Goal: Task Accomplishment & Management: Use online tool/utility

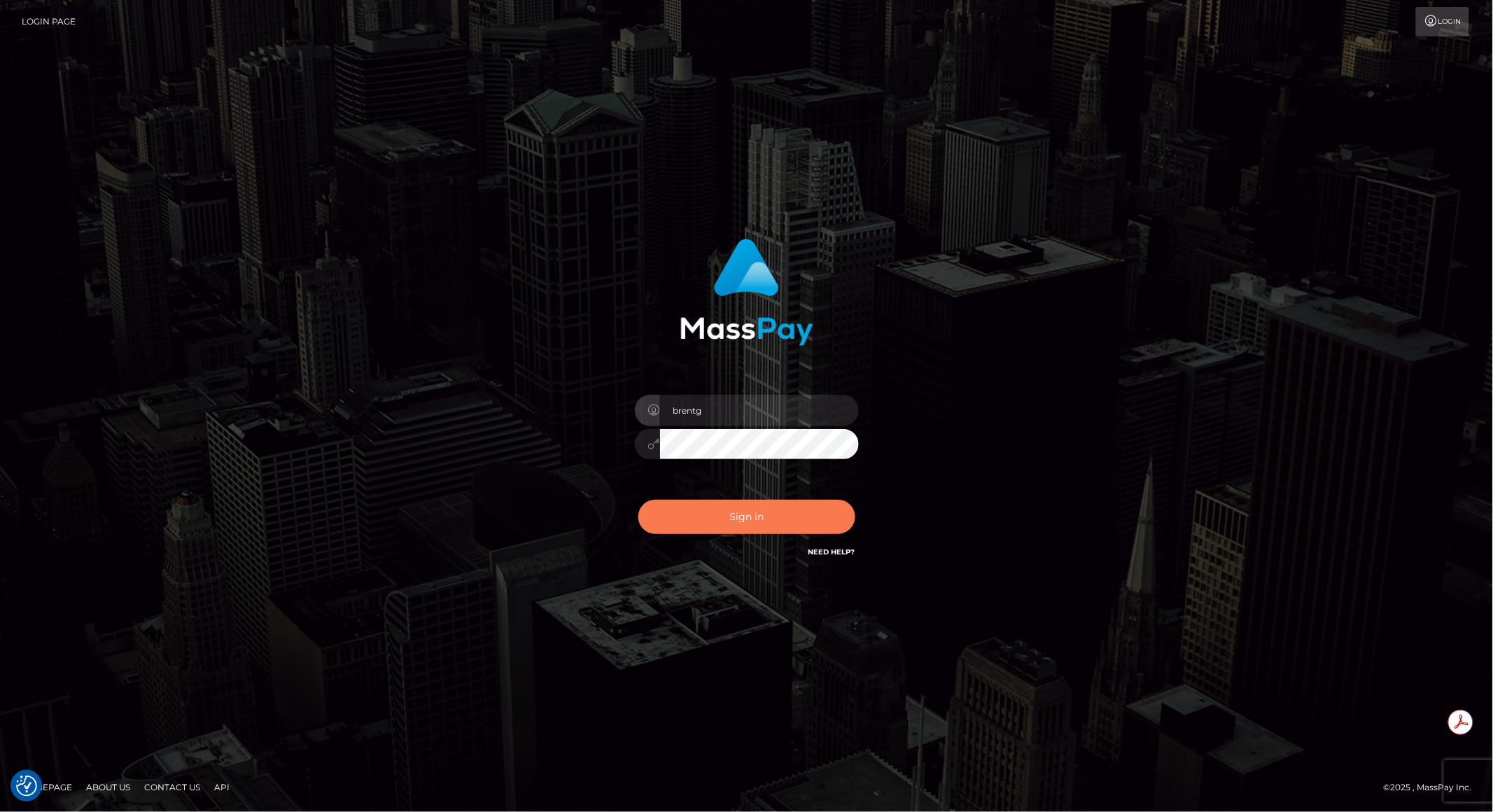
click at [731, 500] on button "Sign in" at bounding box center [747, 516] width 217 height 35
click at [731, 503] on button "Sign in" at bounding box center [747, 516] width 217 height 35
type input "brentg"
click at [731, 499] on button "Sign in" at bounding box center [747, 516] width 217 height 35
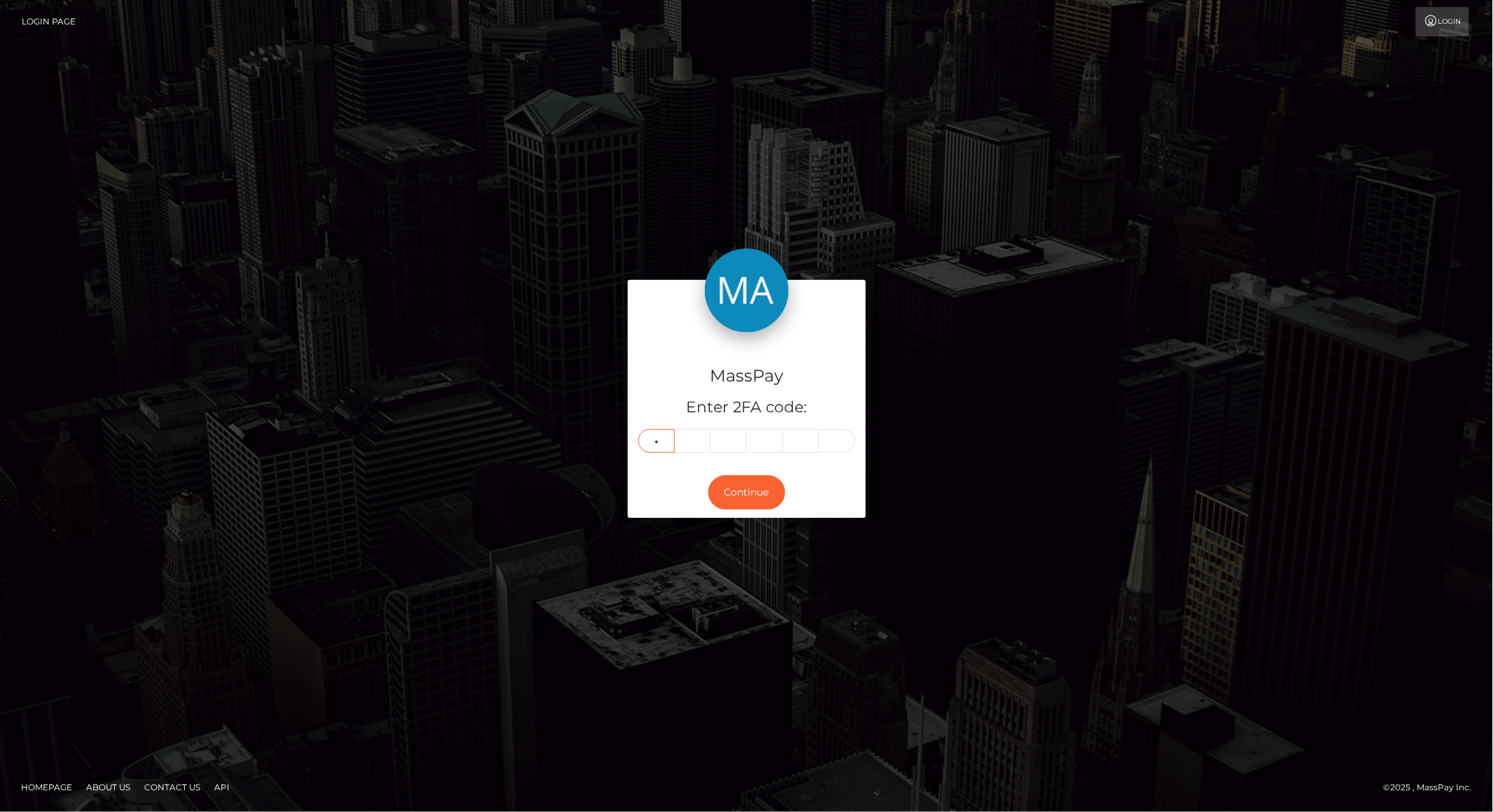
type input "7"
type input "8"
type input "5"
type input "9"
type input "1"
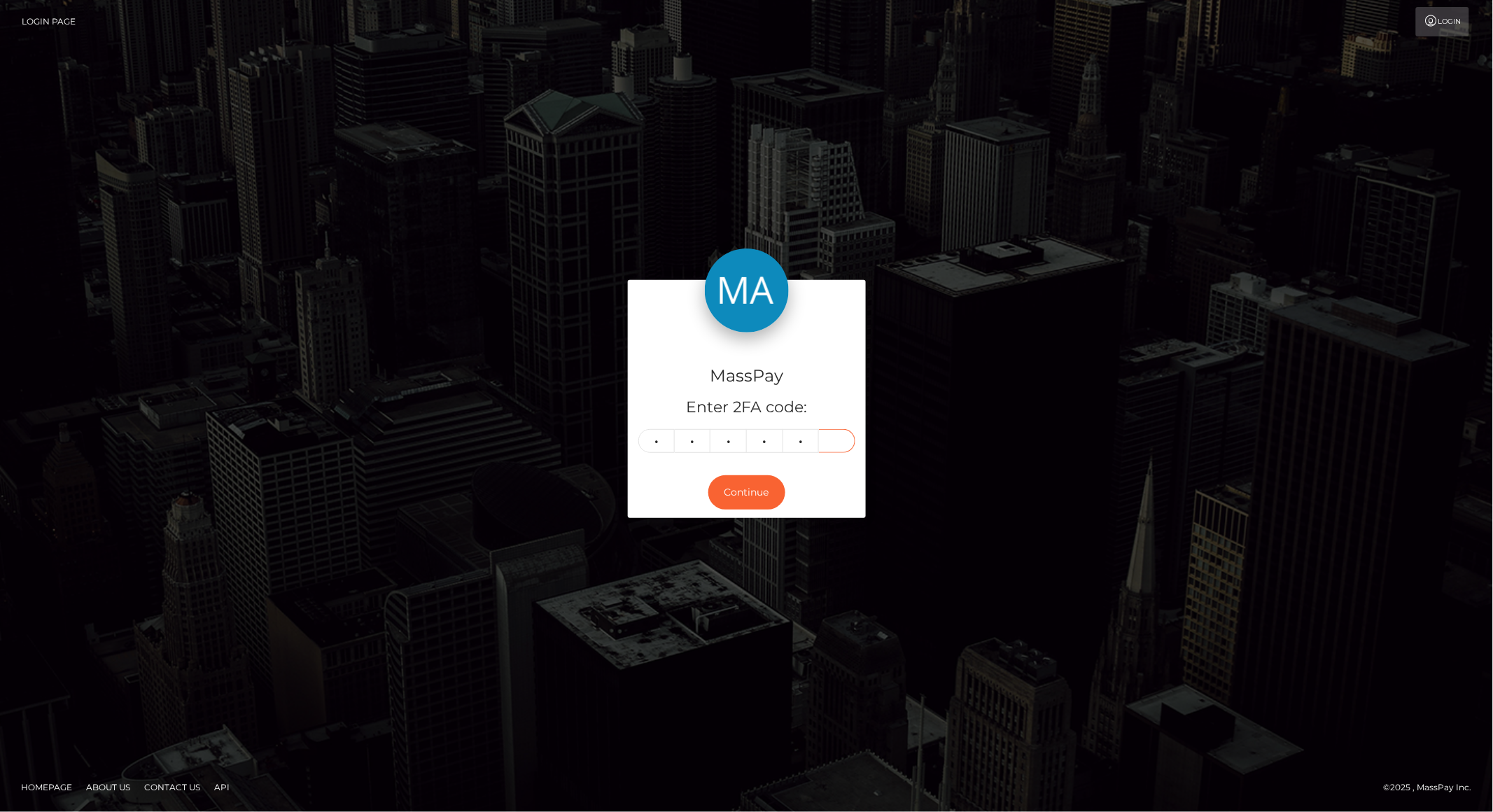
type input "2"
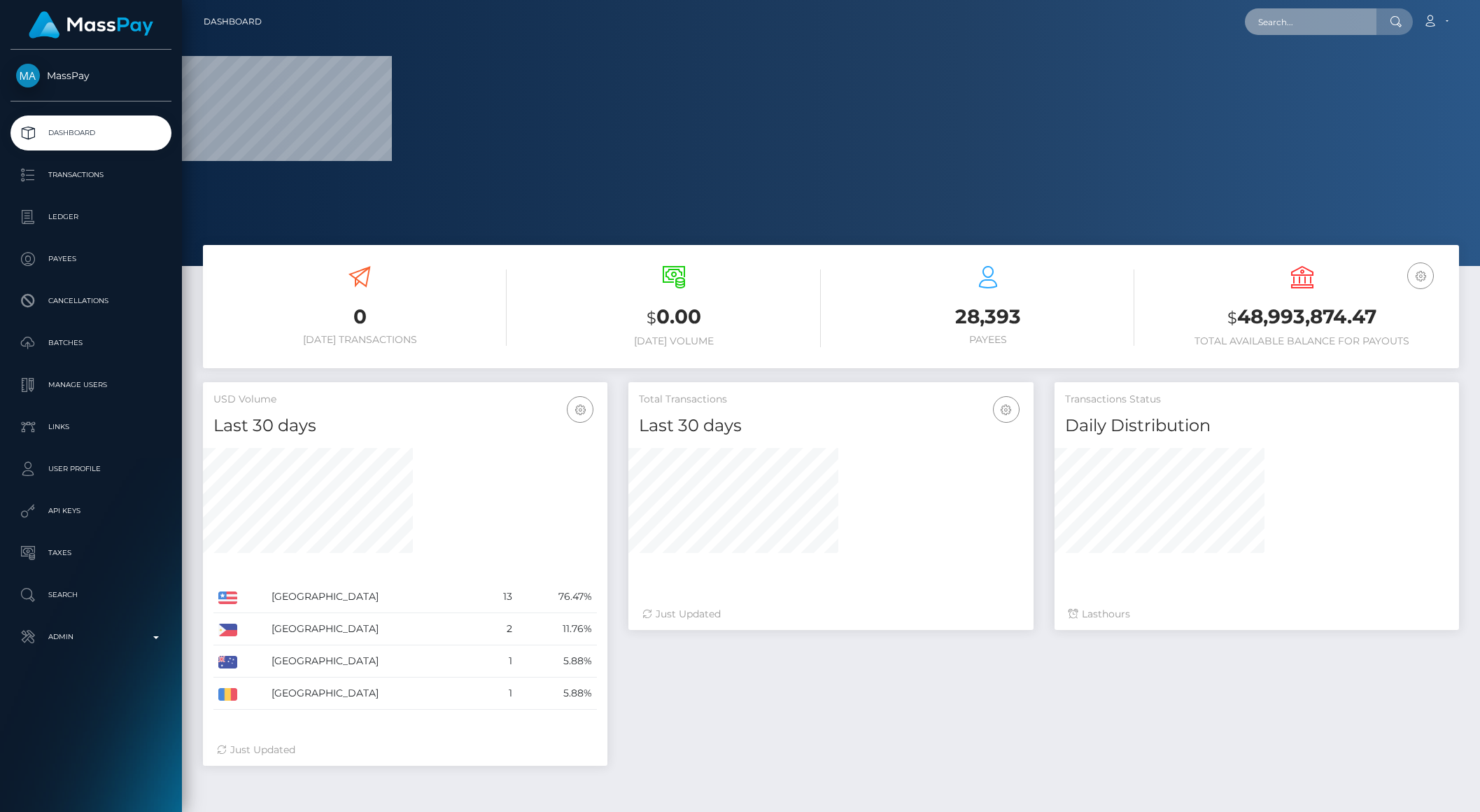
click at [1279, 24] on input "text" at bounding box center [1310, 21] width 132 height 26
paste input "poact_q5LDBRkTx6Gk"
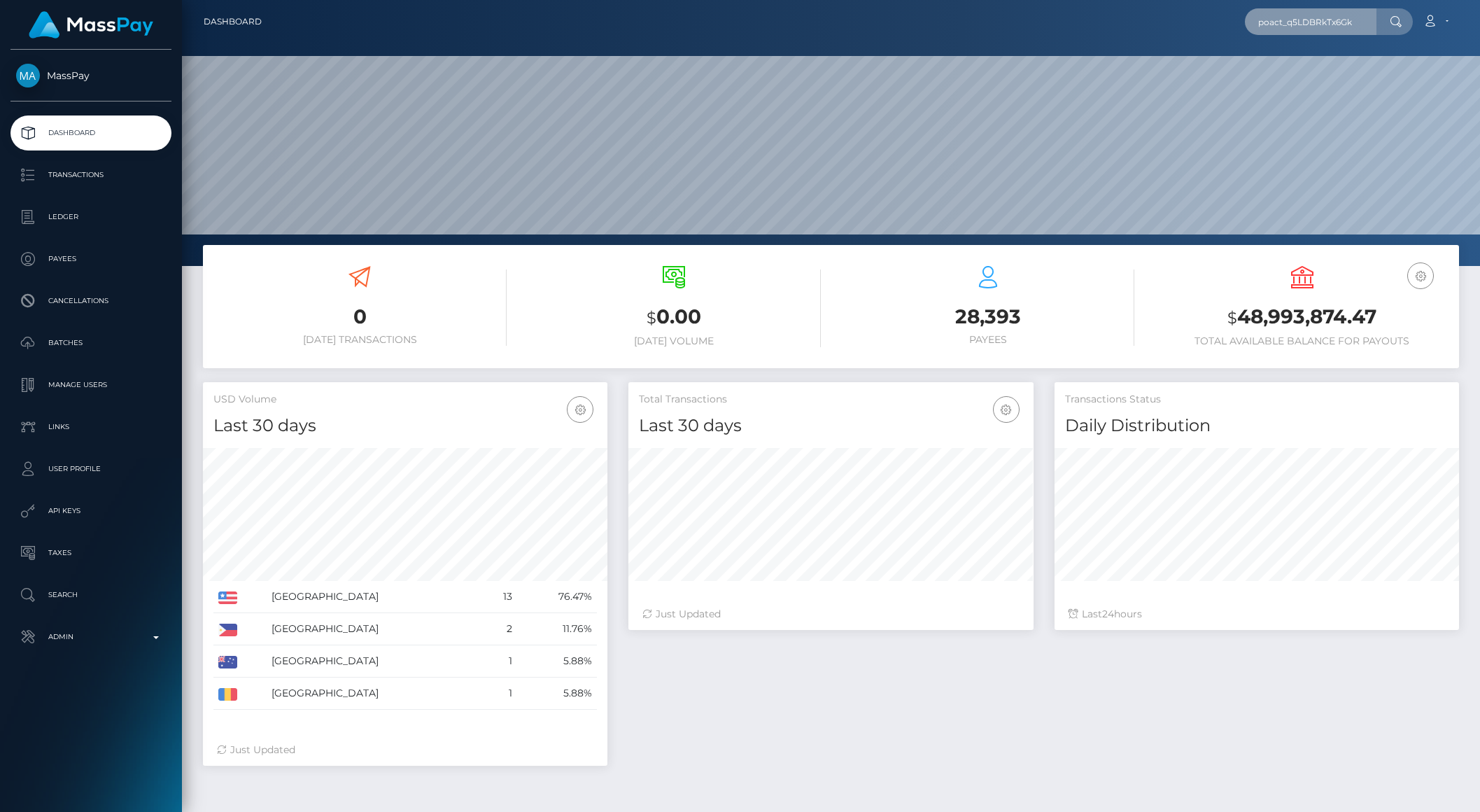
scroll to position [247, 404]
type input "poact_q5LDBRkTx6Gk"
click at [1319, 71] on link "M1 Real Capital Corporation" at bounding box center [1320, 72] width 150 height 26
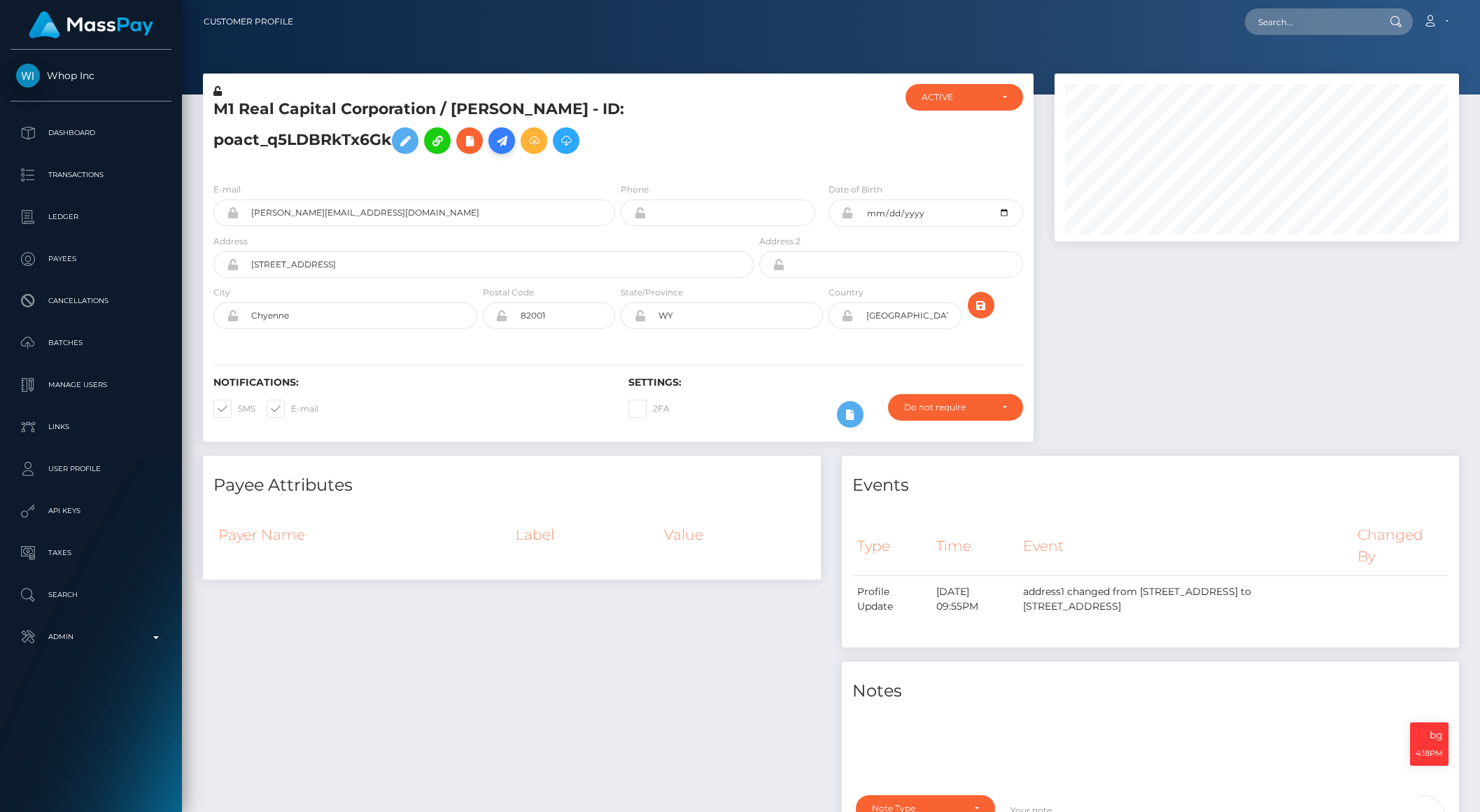
click at [508, 140] on icon at bounding box center [502, 141] width 17 height 18
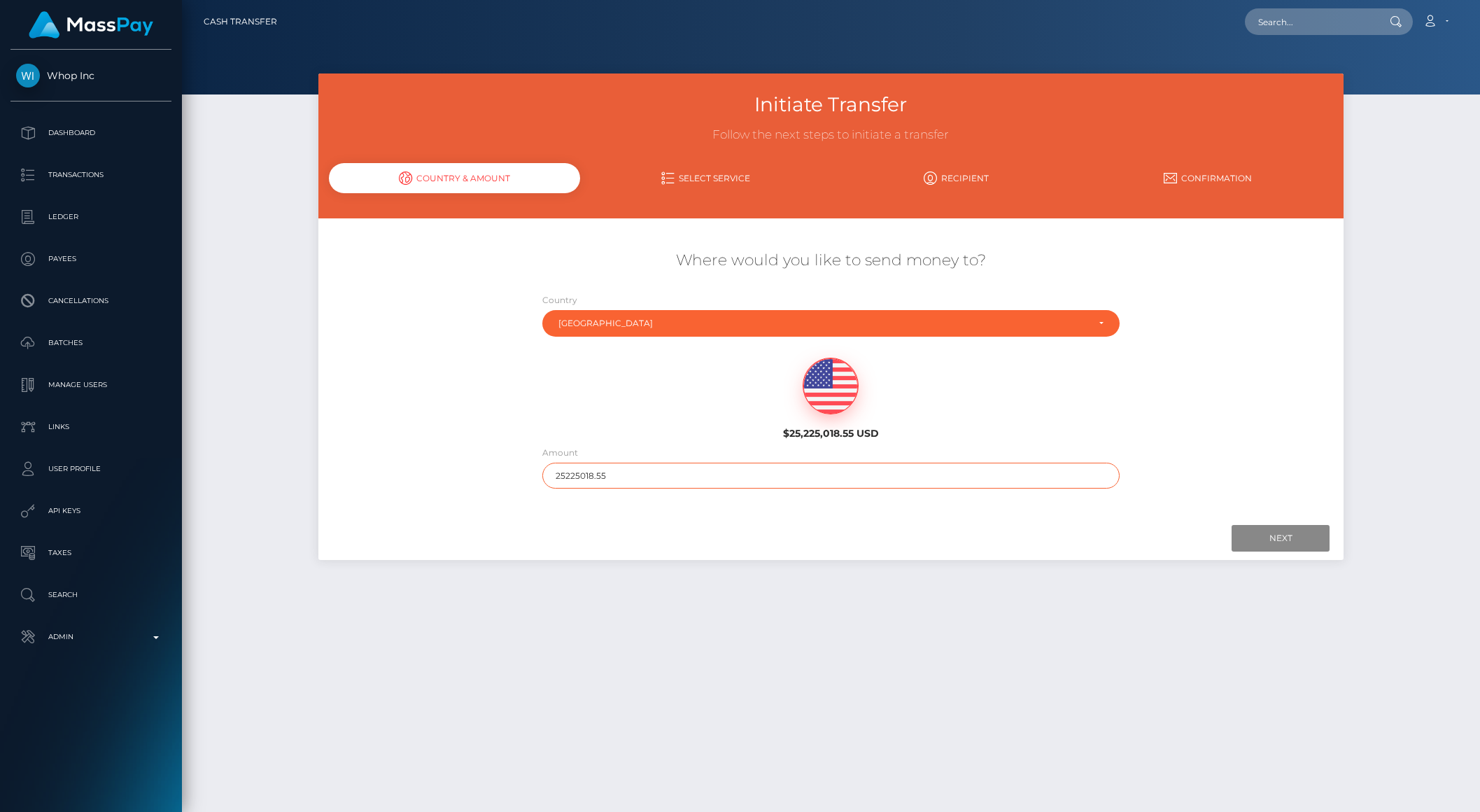
drag, startPoint x: 574, startPoint y: 477, endPoint x: 758, endPoint y: 476, distance: 184.0
click at [758, 476] on input "25225018.55" at bounding box center [830, 475] width 577 height 26
type input "2522"
click at [1314, 546] on input "Next" at bounding box center [1280, 538] width 98 height 26
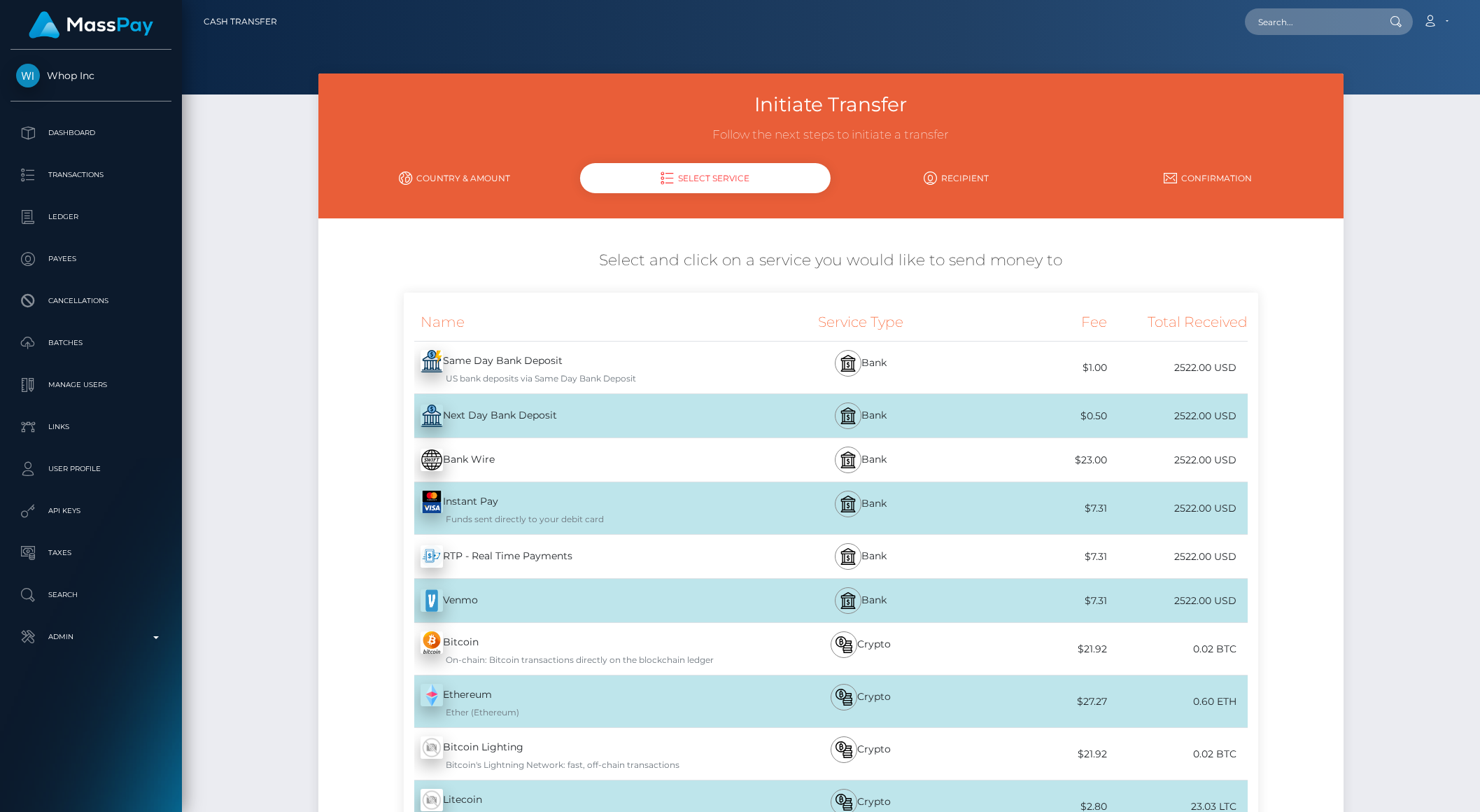
click at [625, 421] on div "Next Day Bank Deposit - USD" at bounding box center [580, 415] width 352 height 39
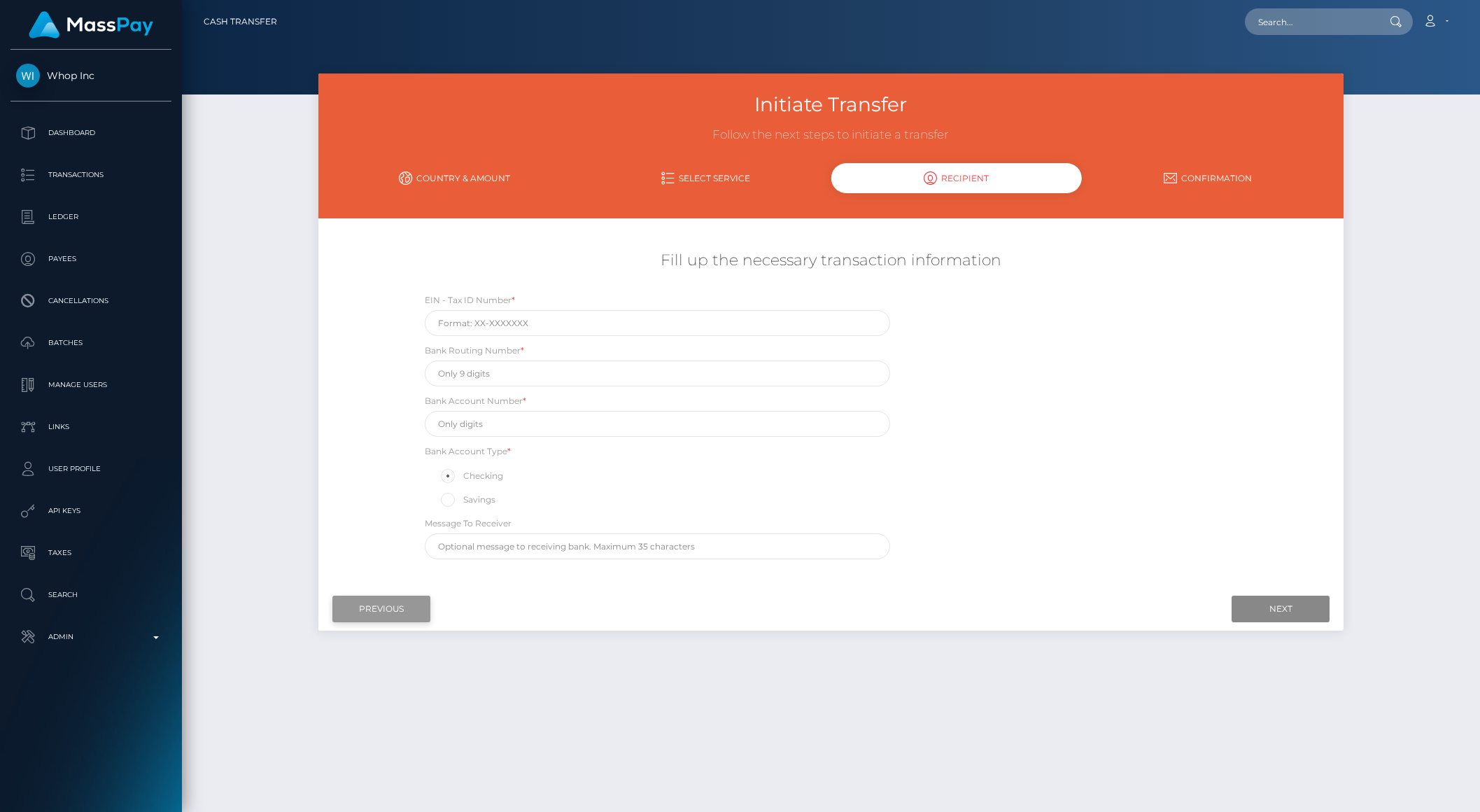
click at [394, 608] on input "Previous" at bounding box center [381, 609] width 98 height 26
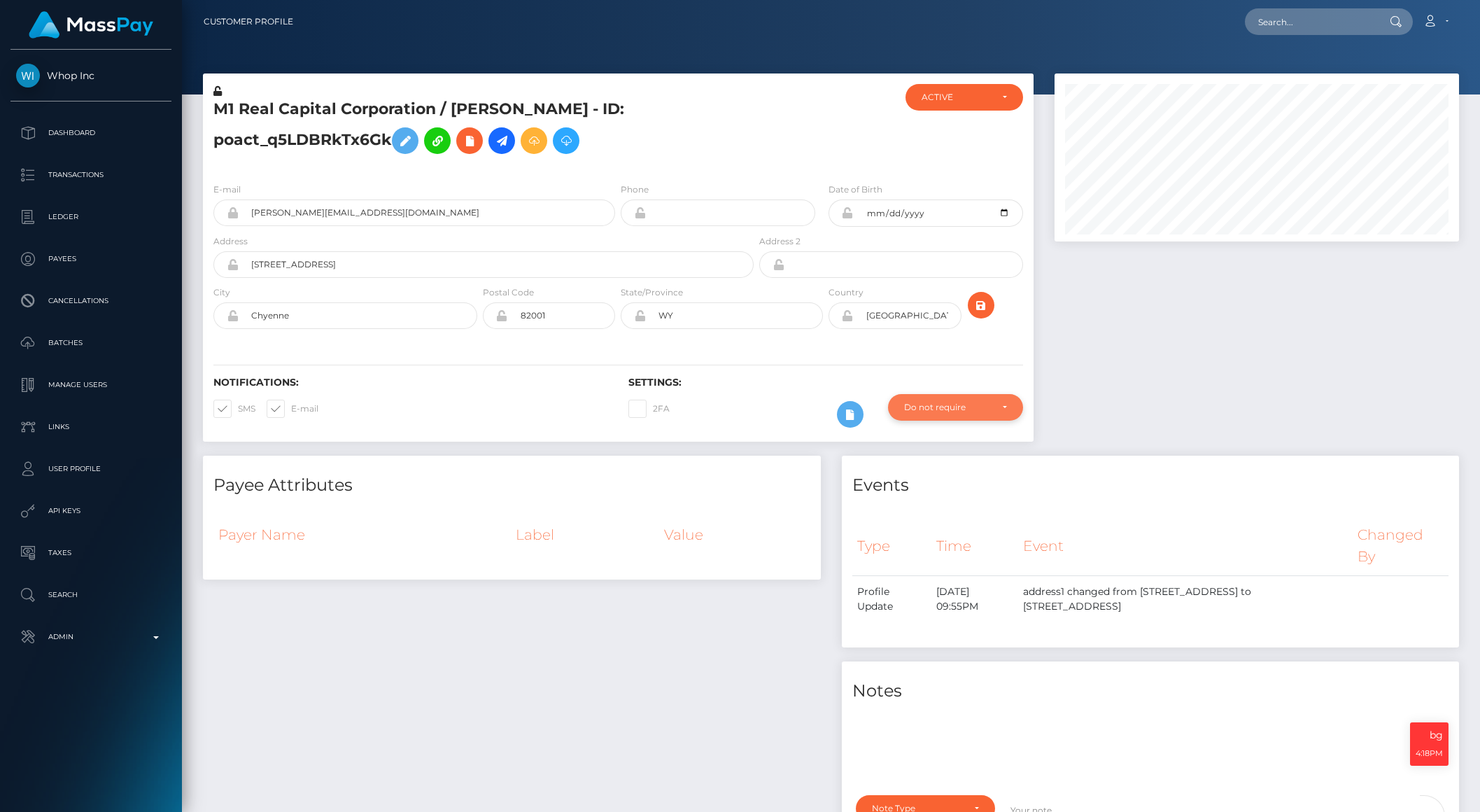
click at [1003, 403] on div "Do not require" at bounding box center [955, 407] width 102 height 11
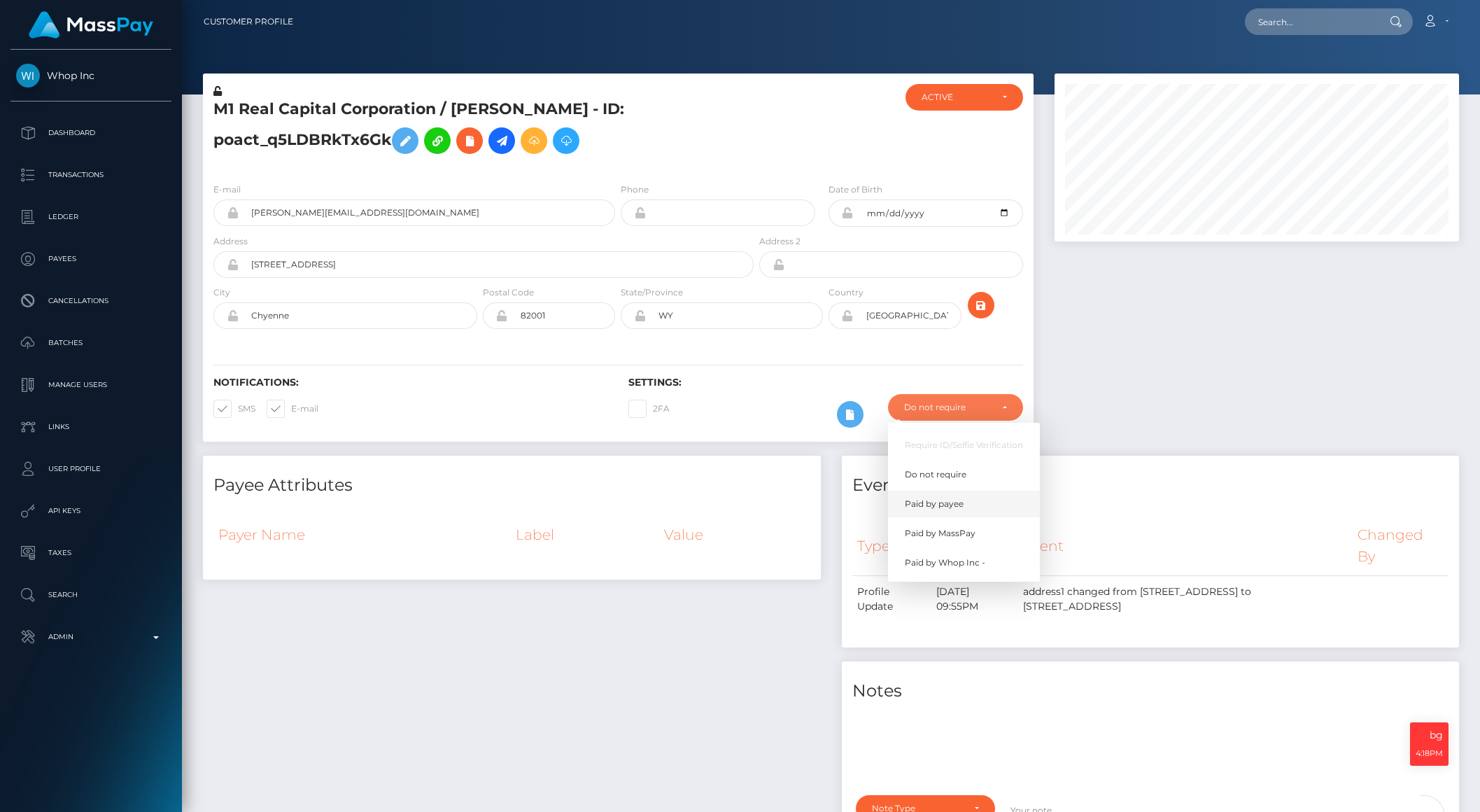
drag, startPoint x: 981, startPoint y: 459, endPoint x: 986, endPoint y: 510, distance: 51.2
click at [982, 488] on ul "Require ID/Selfie Verification Do not require Paid by payee Paid by MassPay Pai…" at bounding box center [964, 504] width 152 height 144
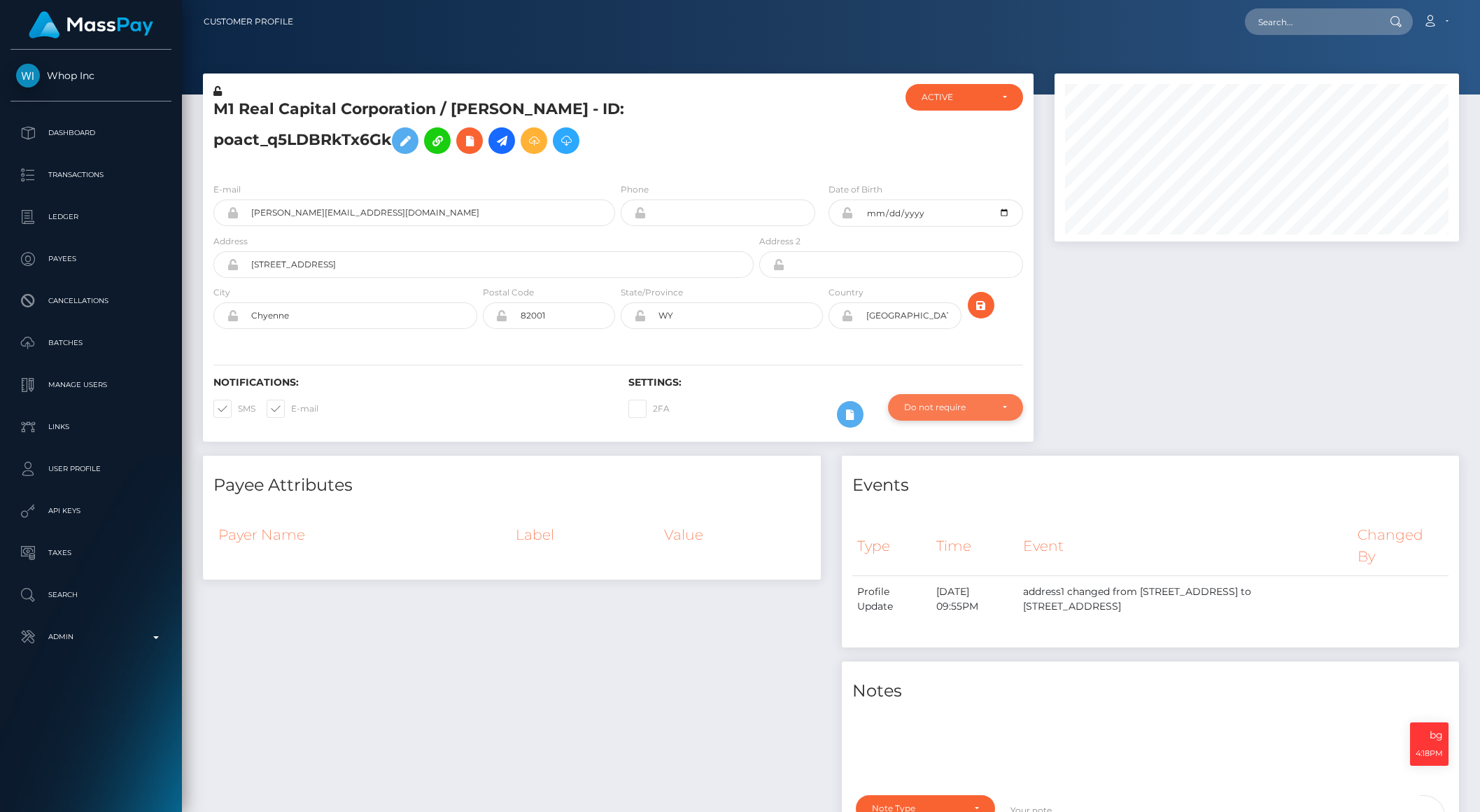
click at [1001, 403] on div "Do not require" at bounding box center [955, 407] width 102 height 11
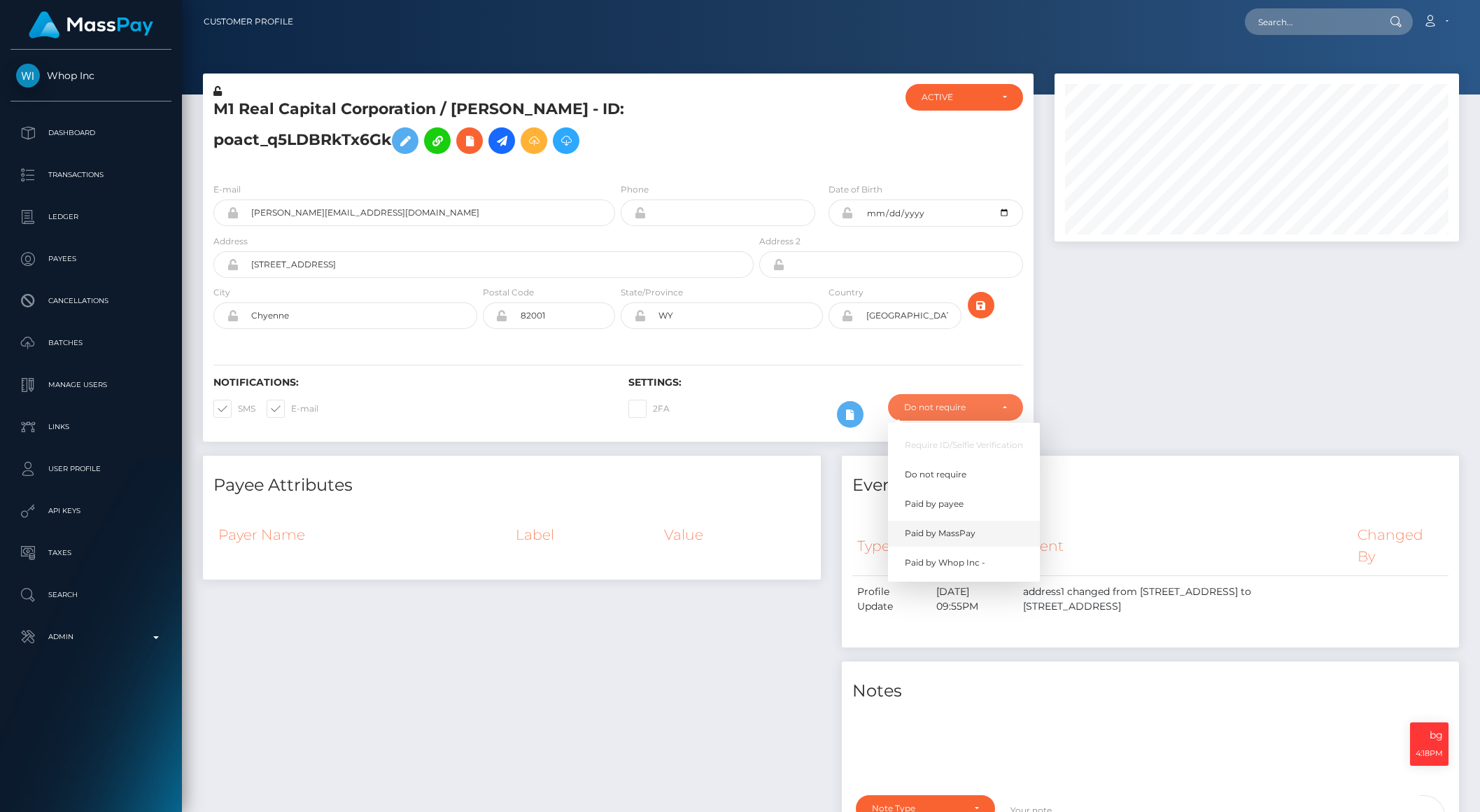
click at [992, 530] on link "Paid by MassPay" at bounding box center [964, 533] width 152 height 26
select select "2"
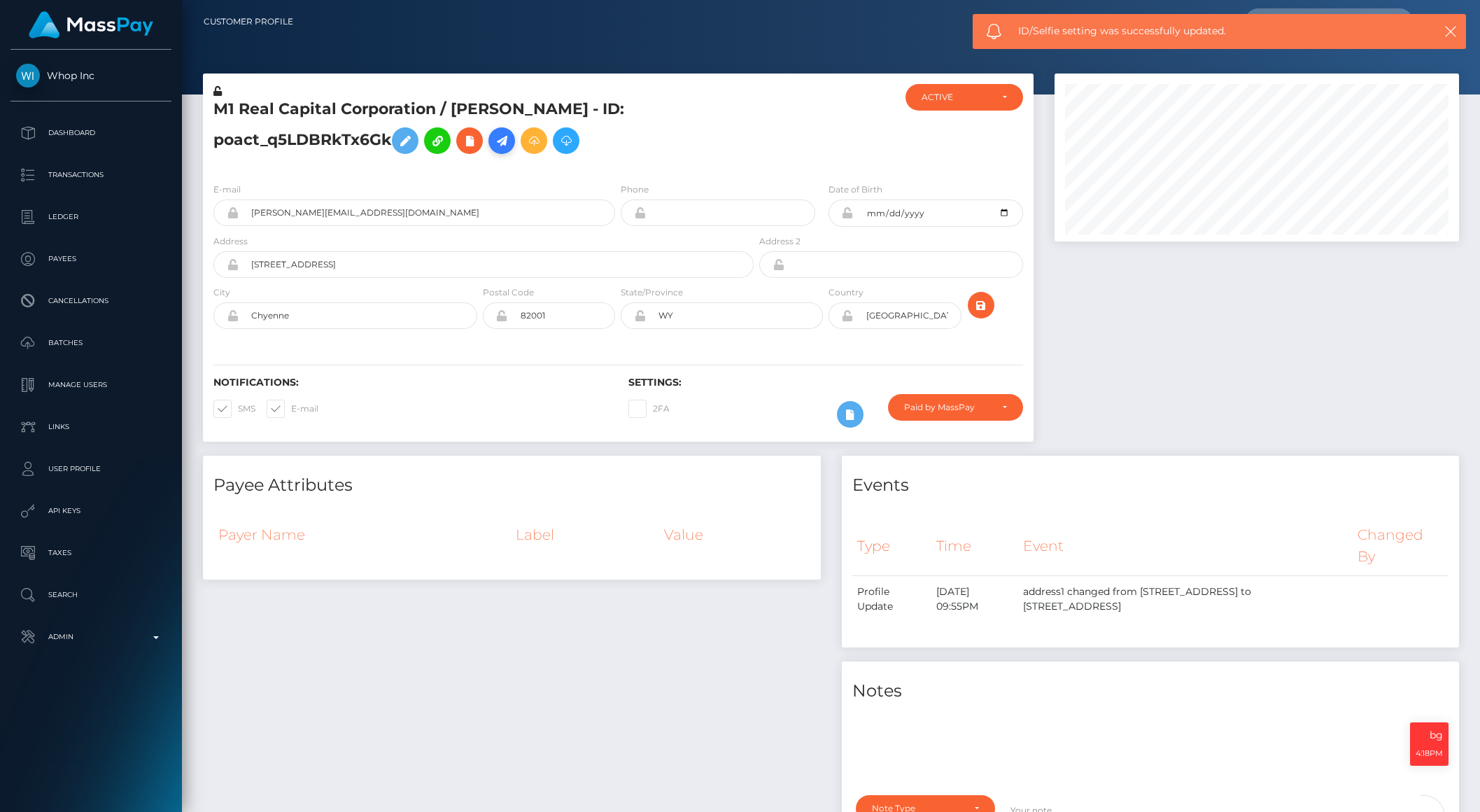
click at [510, 137] on icon at bounding box center [502, 141] width 17 height 18
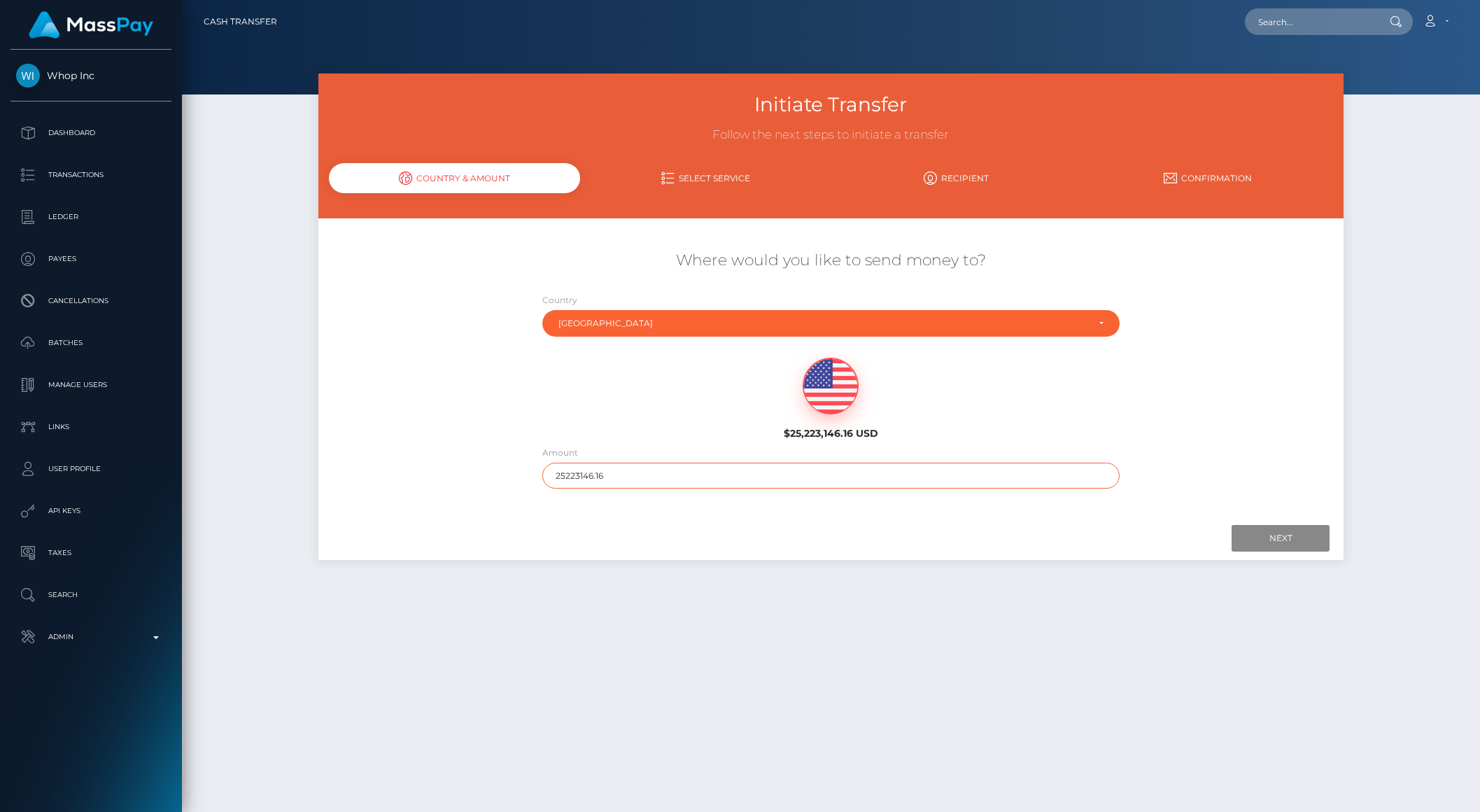
drag, startPoint x: 611, startPoint y: 474, endPoint x: 723, endPoint y: 480, distance: 112.2
click at [723, 480] on input "25223146.16" at bounding box center [830, 475] width 577 height 26
type input "2522"
click at [1267, 539] on input "Next" at bounding box center [1280, 538] width 98 height 26
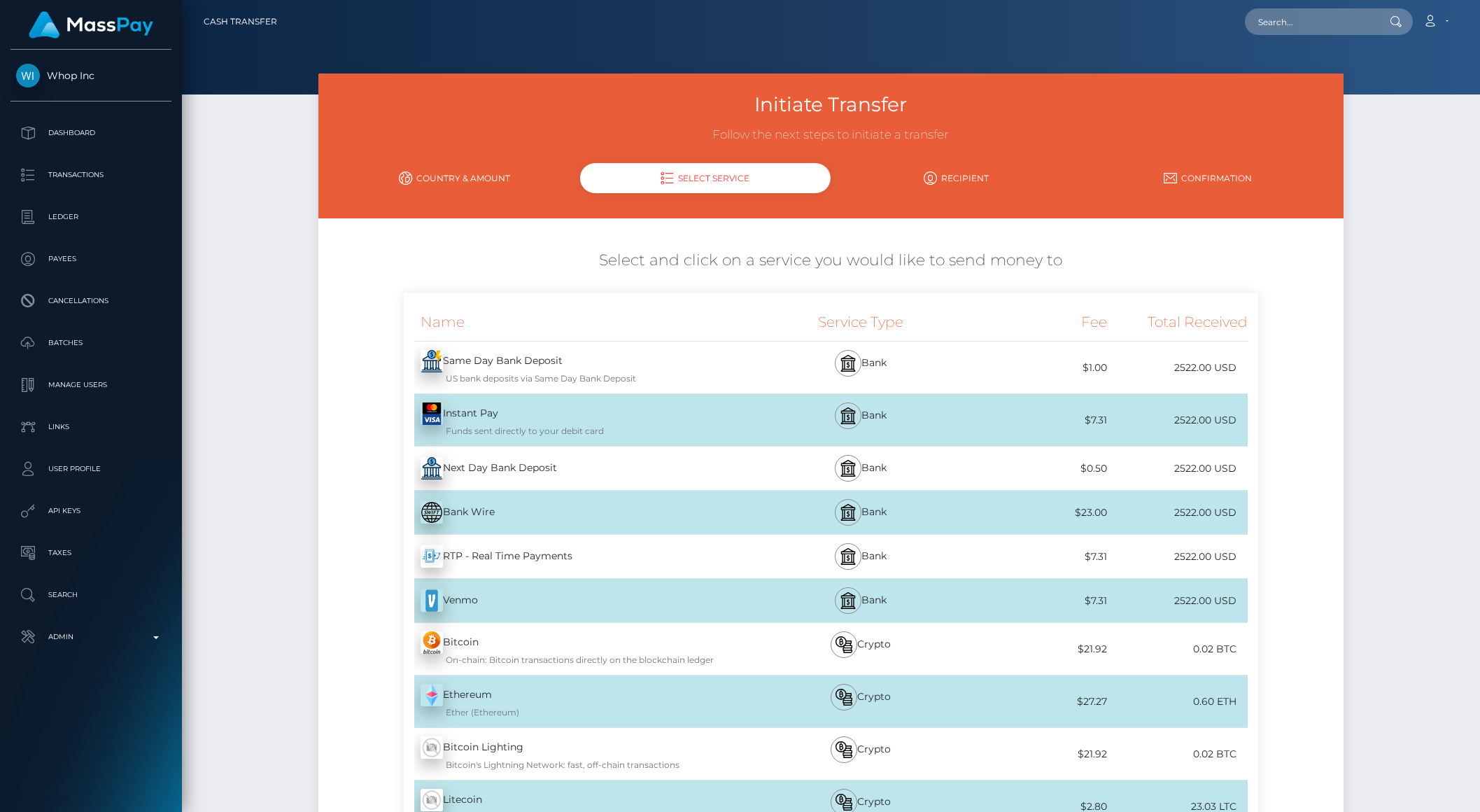
click at [572, 438] on div "Instant Pay - USD Funds sent directly to your debit card" at bounding box center [580, 420] width 352 height 51
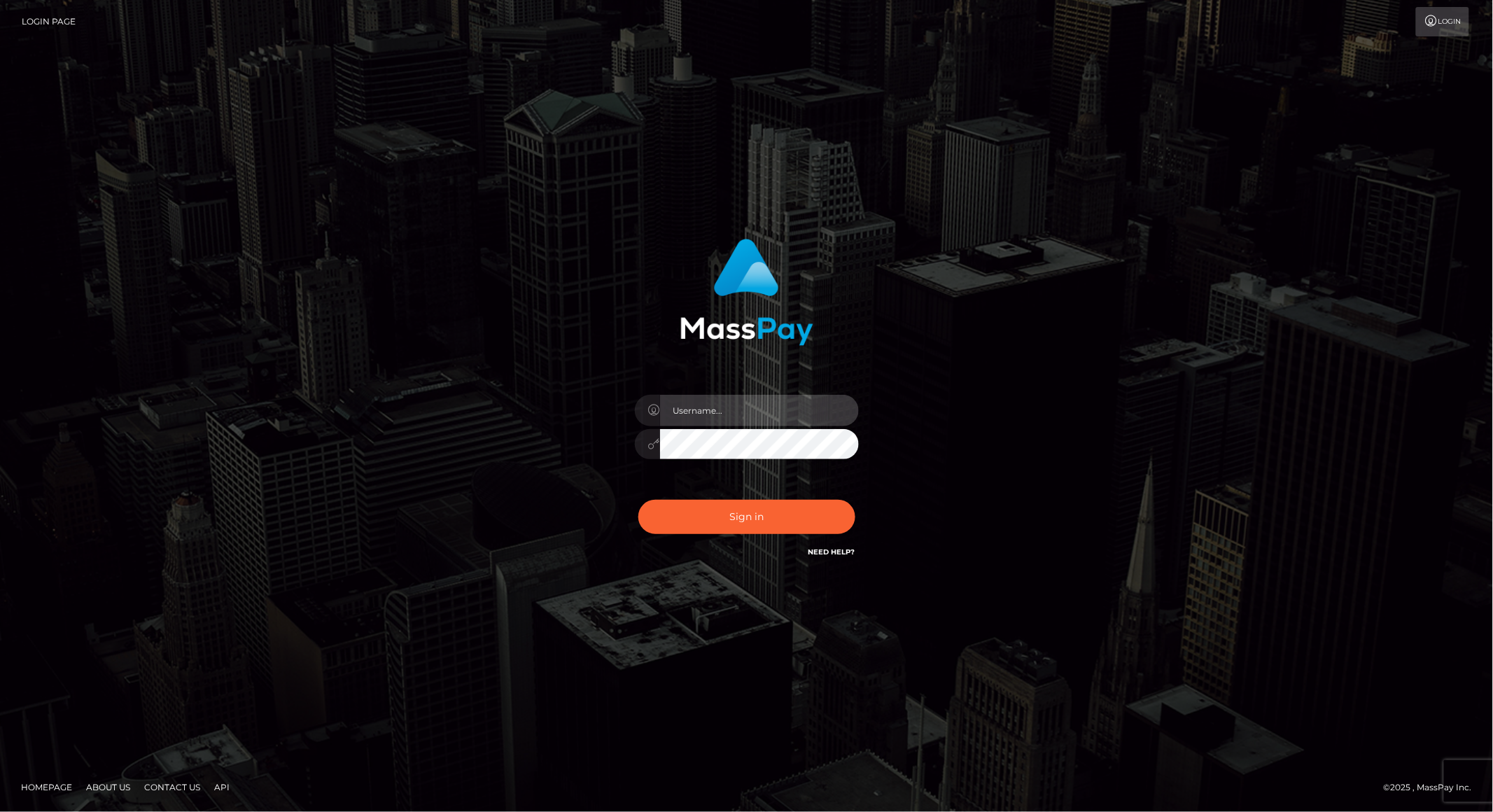
type input "brentg"
